Goal: Use online tool/utility: Utilize a website feature to perform a specific function

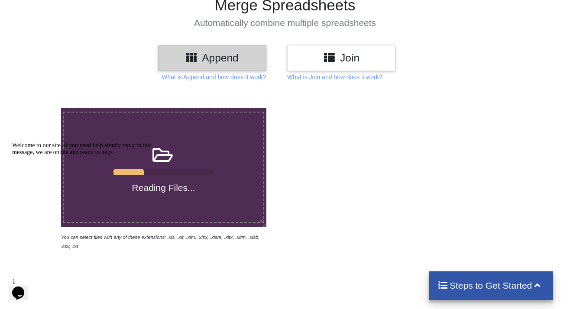
scroll to position [74, 0]
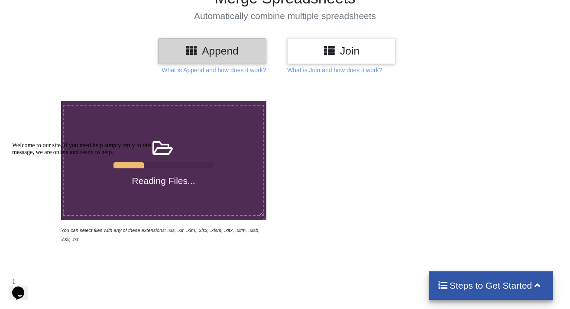
click at [336, 193] on div at bounding box center [406, 172] width 243 height 142
drag, startPoint x: 262, startPoint y: 213, endPoint x: 311, endPoint y: 227, distance: 50.4
click at [311, 227] on div "Reading Files... You can select files with any of these extensions: .xls, .xlt,…" at bounding box center [285, 172] width 583 height 142
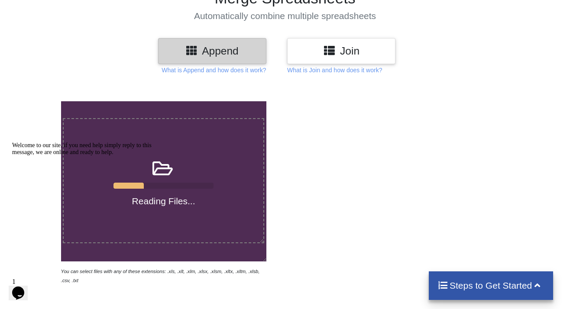
drag, startPoint x: 265, startPoint y: 219, endPoint x: 313, endPoint y: 261, distance: 63.5
click at [313, 261] on div "Reading Files... You can select files with any of these extensions: .xls, .xlt,…" at bounding box center [285, 193] width 583 height 184
click at [12, 142] on icon "Chat attention grabber" at bounding box center [12, 142] width 0 height 0
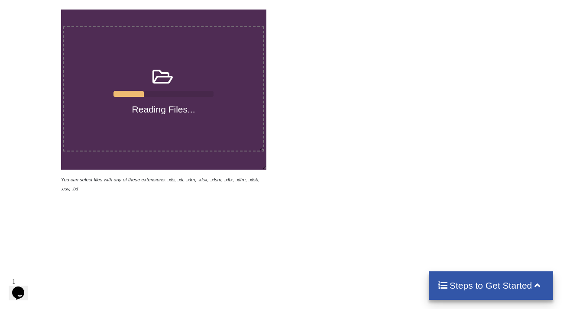
scroll to position [150, 0]
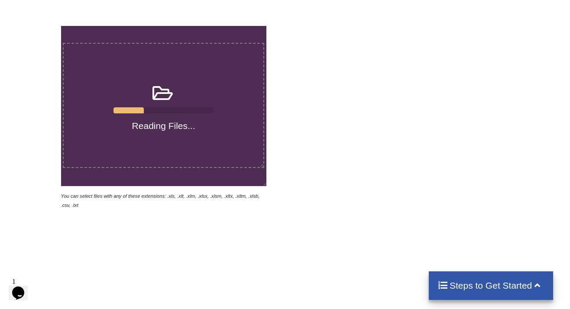
click at [145, 108] on div at bounding box center [163, 110] width 100 height 6
click at [38, 26] on input "Reading Files..." at bounding box center [38, 26] width 0 height 0
click at [496, 286] on h4 "Steps to Get Started" at bounding box center [490, 285] width 107 height 11
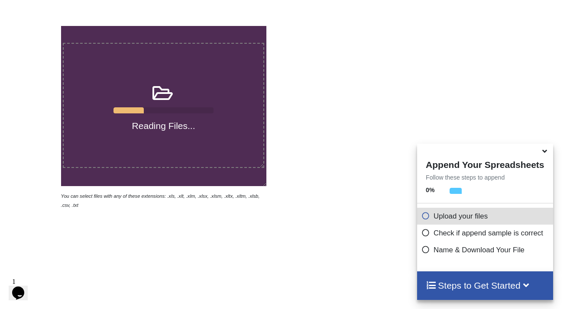
click at [174, 129] on h4 "Reading Files..." at bounding box center [164, 125] width 200 height 11
click at [38, 26] on input "Reading Files..." at bounding box center [38, 26] width 0 height 0
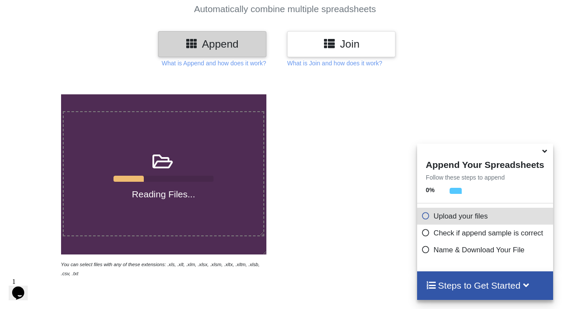
scroll to position [70, 0]
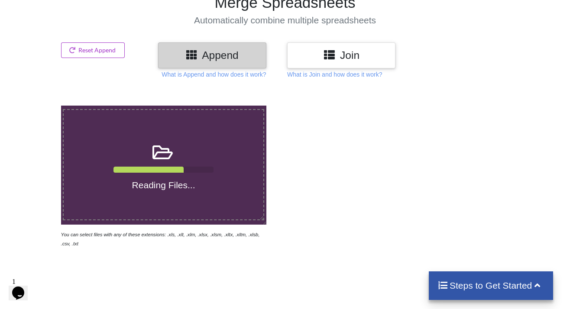
click at [351, 152] on div at bounding box center [406, 177] width 243 height 142
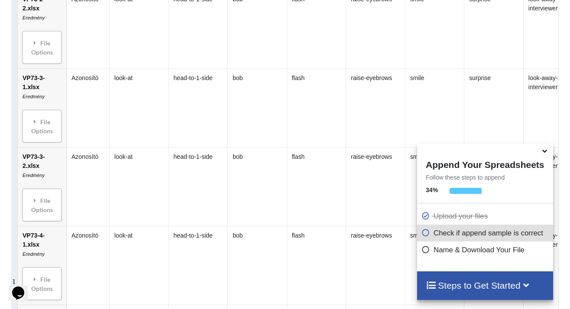
scroll to position [16838, 0]
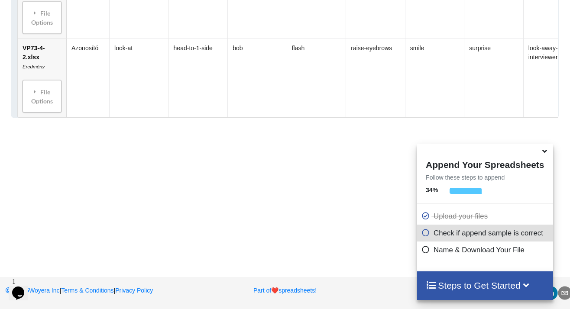
click at [425, 232] on icon at bounding box center [425, 231] width 9 height 7
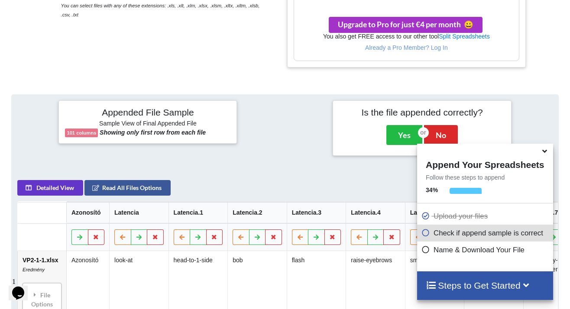
scroll to position [310, 0]
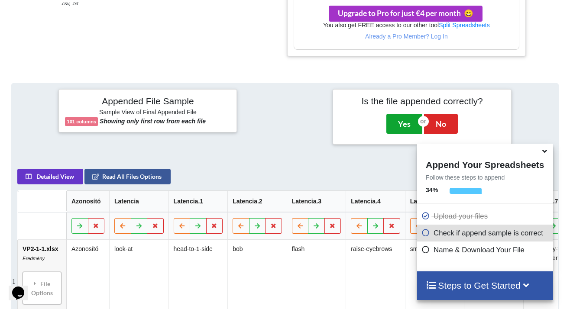
click at [406, 122] on button "Yes" at bounding box center [404, 124] width 36 height 20
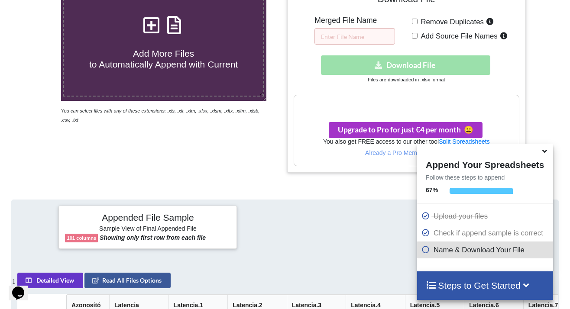
scroll to position [176, 0]
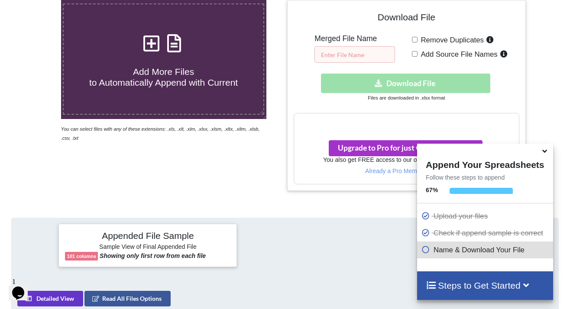
click at [349, 58] on input "text" at bounding box center [354, 54] width 81 height 16
type input "merged"
click at [427, 84] on div "Download hidden Download File" at bounding box center [407, 83] width 226 height 19
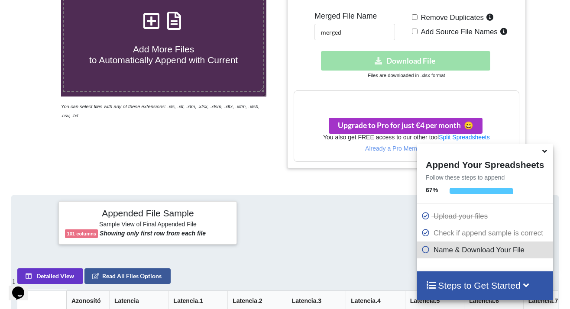
click at [414, 17] on input "Remove Duplicates" at bounding box center [415, 17] width 6 height 6
checkbox input "false"
click at [416, 32] on input "Add Source File Names" at bounding box center [415, 32] width 6 height 6
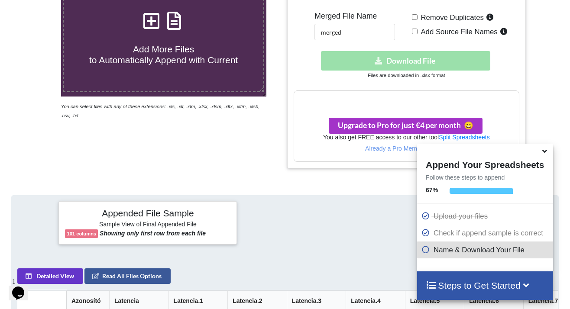
checkbox input "false"
click at [436, 102] on h3 "Your files are more than 1 MB" at bounding box center [406, 100] width 225 height 10
click at [420, 62] on div "Download hidden Download File" at bounding box center [407, 60] width 226 height 19
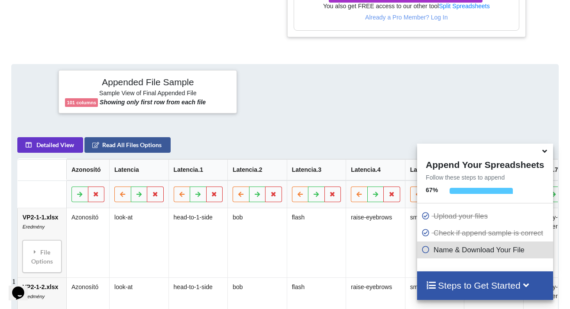
scroll to position [474, 0]
